Goal: Register for event/course

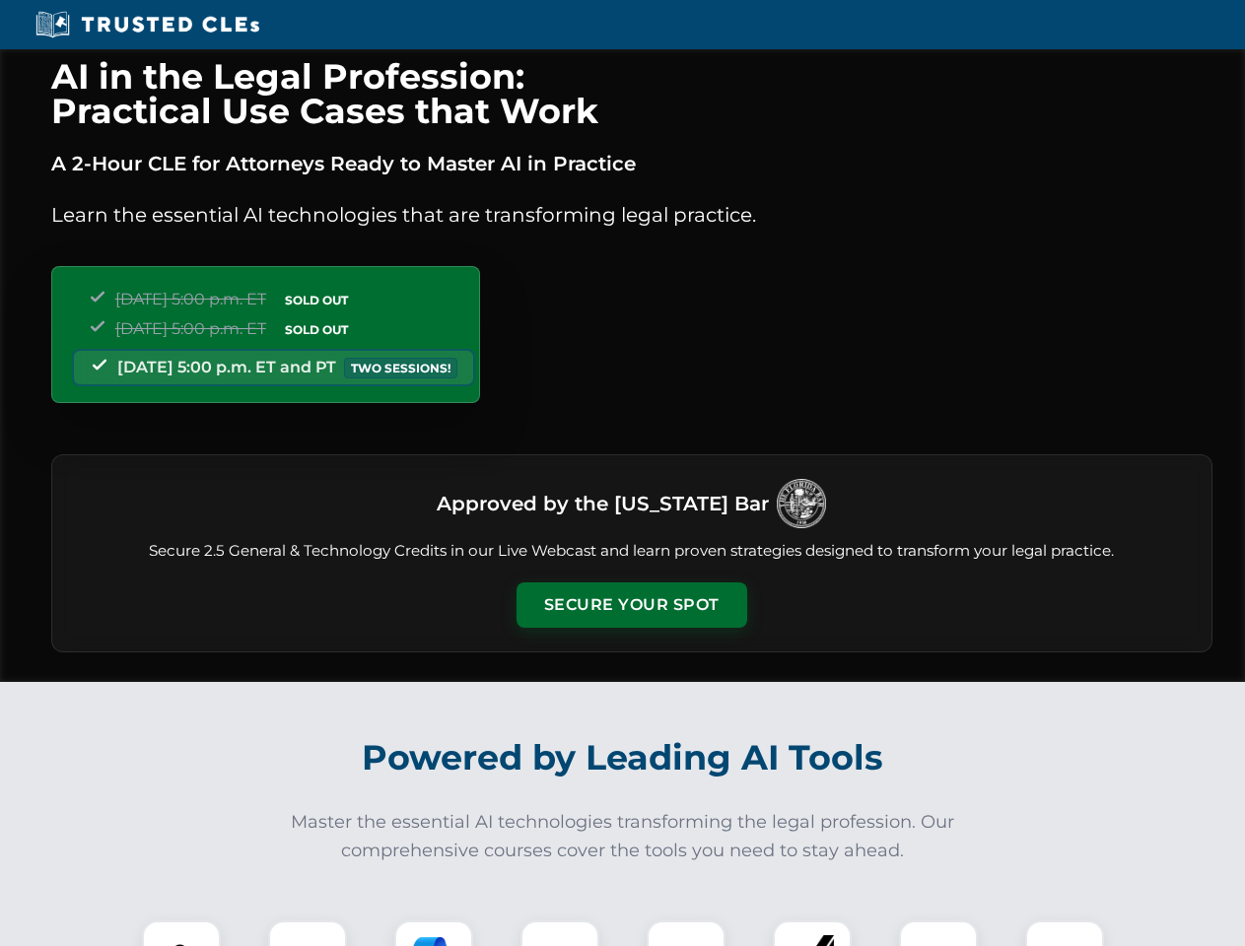
click at [631, 605] on button "Secure Your Spot" at bounding box center [632, 605] width 231 height 45
click at [181, 934] on img at bounding box center [181, 960] width 57 height 57
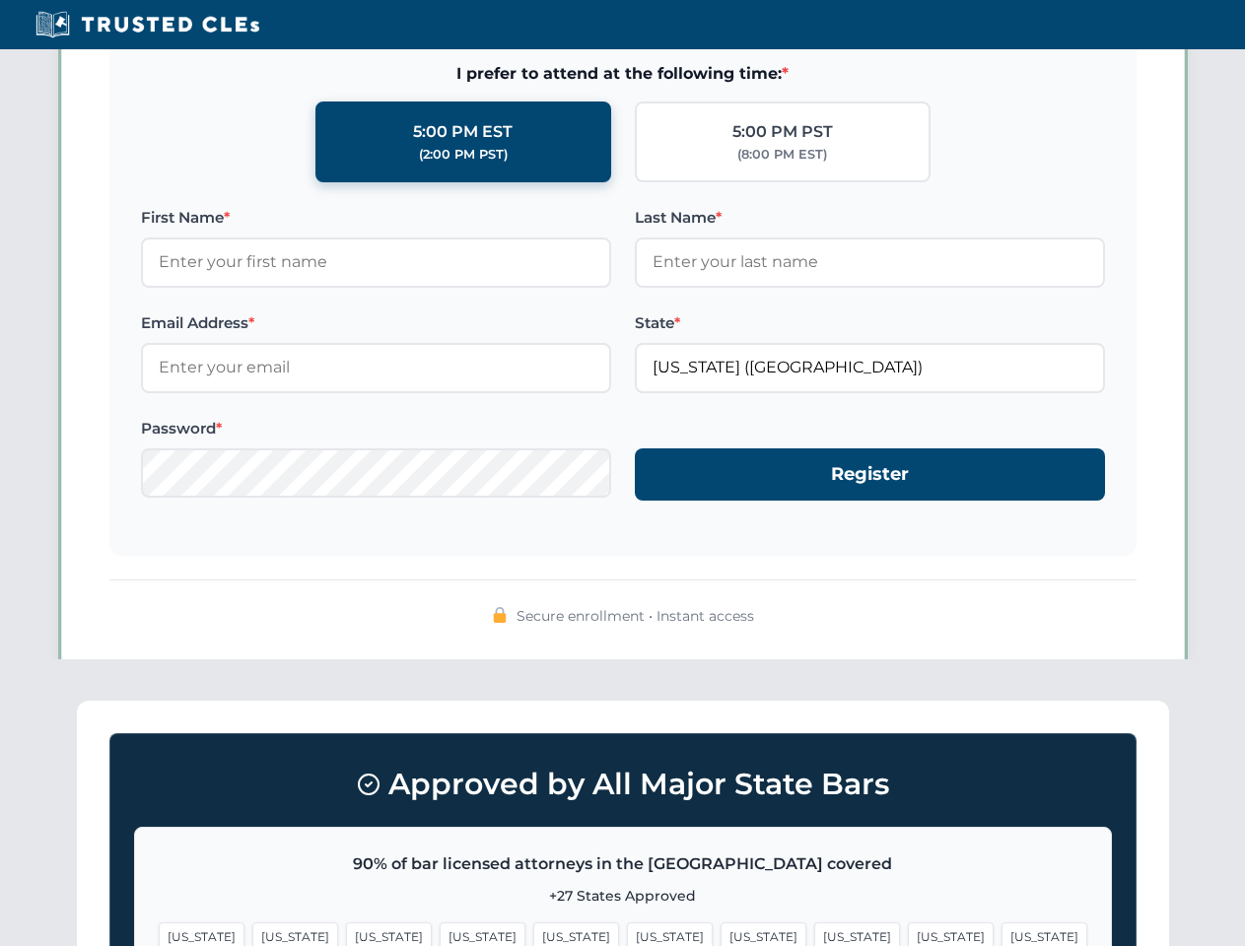
click at [721, 934] on span "[US_STATE]" at bounding box center [764, 937] width 86 height 29
click at [908, 934] on span "[US_STATE]" at bounding box center [951, 937] width 86 height 29
